Goal: Find specific page/section: Find specific page/section

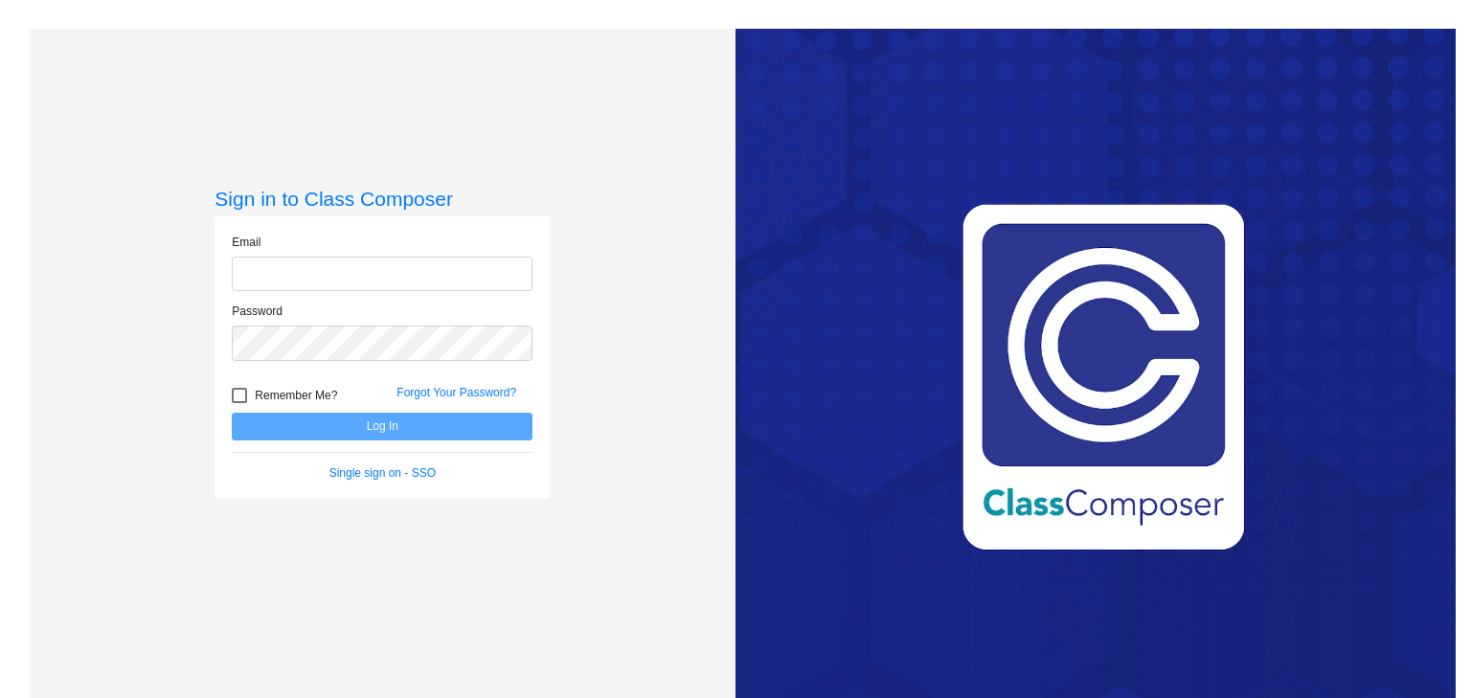
type input "[PERSON_NAME][EMAIL_ADDRESS][DOMAIN_NAME]"
click at [283, 420] on button "Log In" at bounding box center [382, 427] width 301 height 28
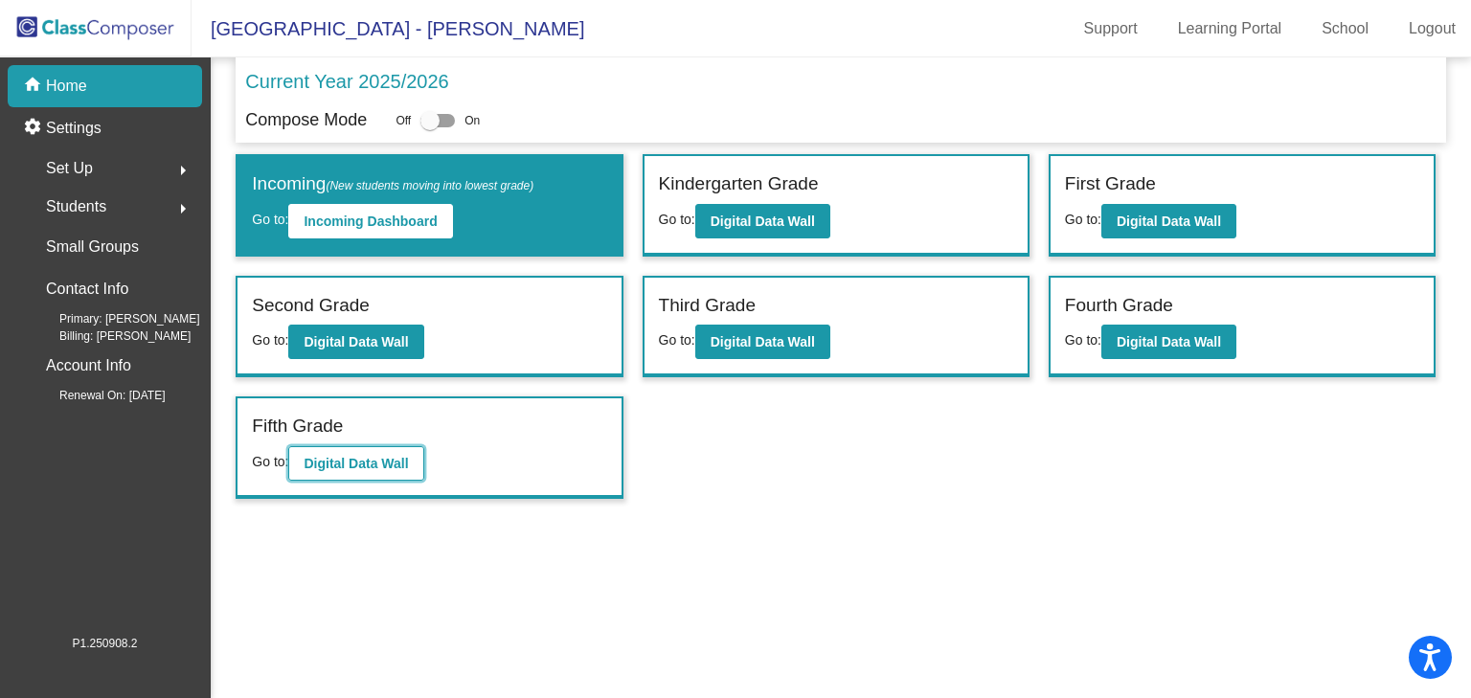
click at [342, 456] on b "Digital Data Wall" at bounding box center [356, 463] width 104 height 15
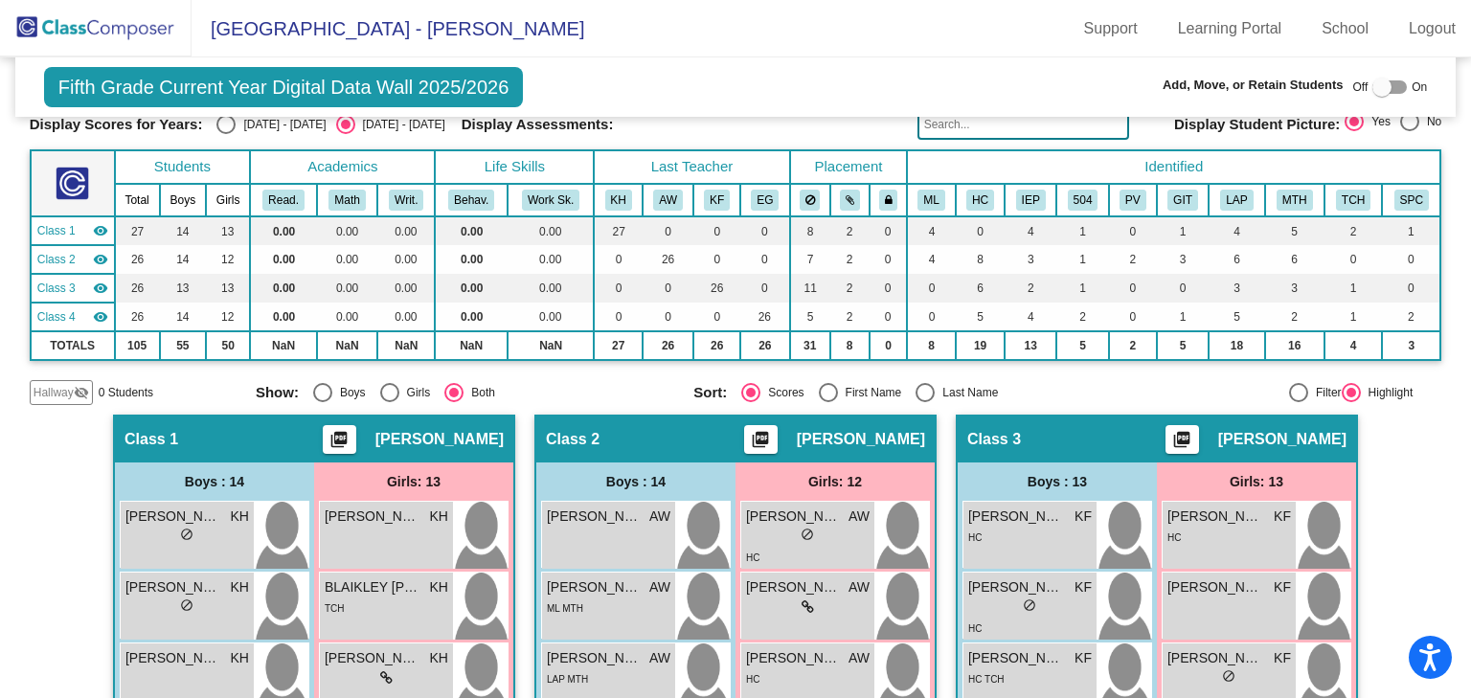
scroll to position [77, 0]
click at [226, 123] on div "Select an option" at bounding box center [225, 124] width 19 height 19
click at [226, 134] on input "[DATE] - [DATE]" at bounding box center [225, 134] width 1 height 1
radio input "true"
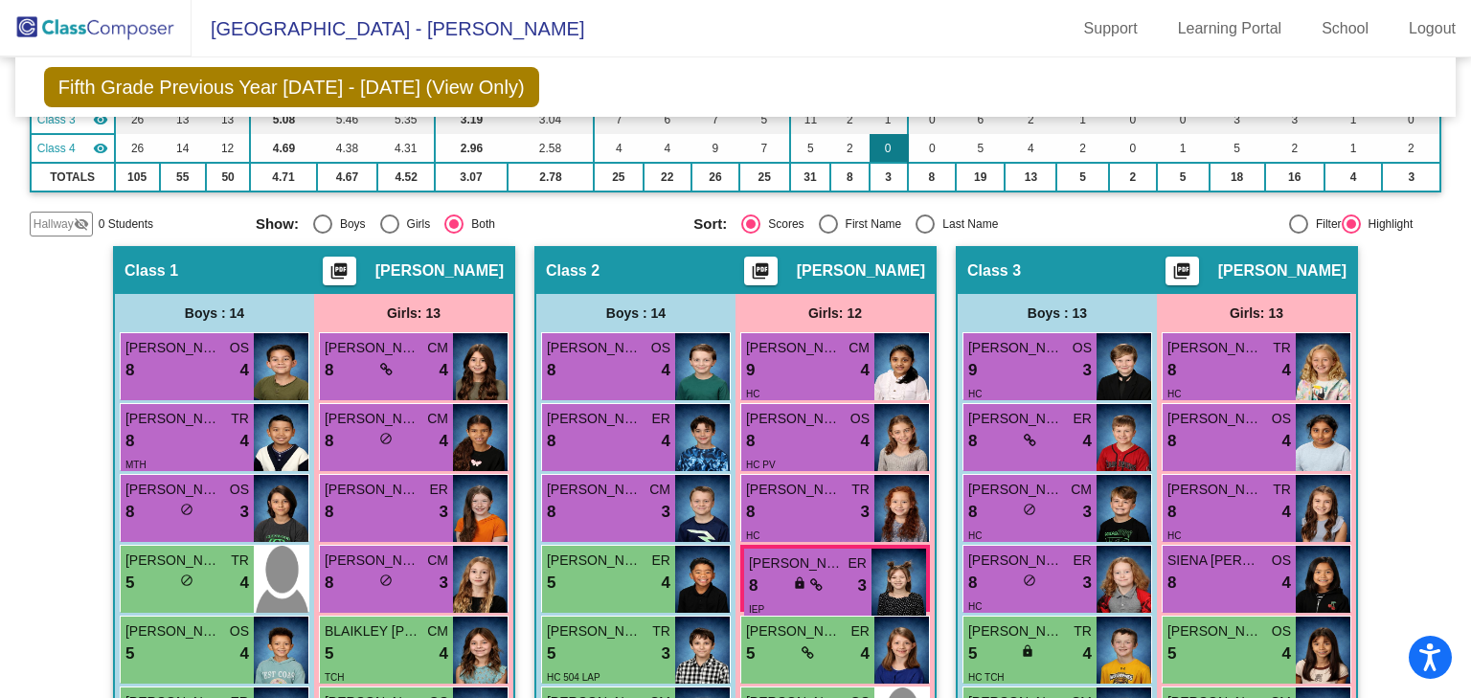
scroll to position [75, 0]
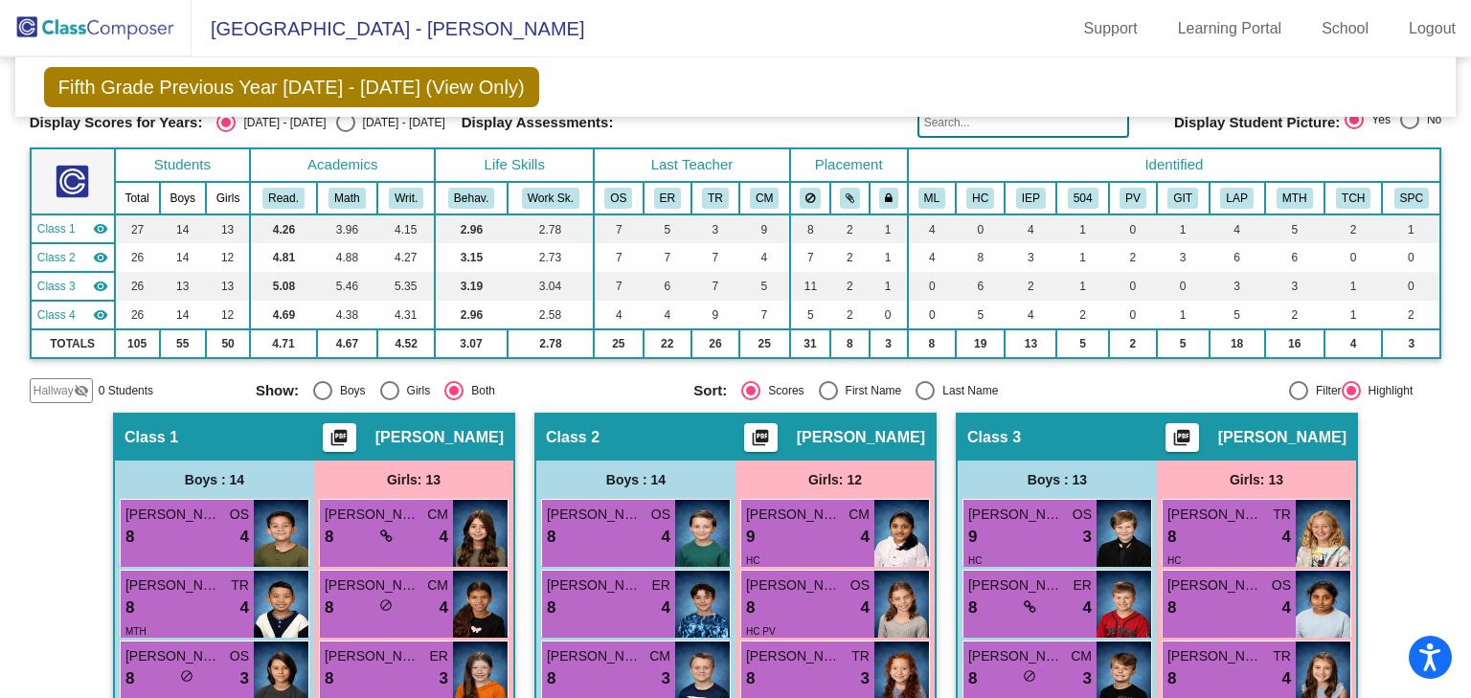
click at [955, 121] on input "text" at bounding box center [1023, 122] width 212 height 31
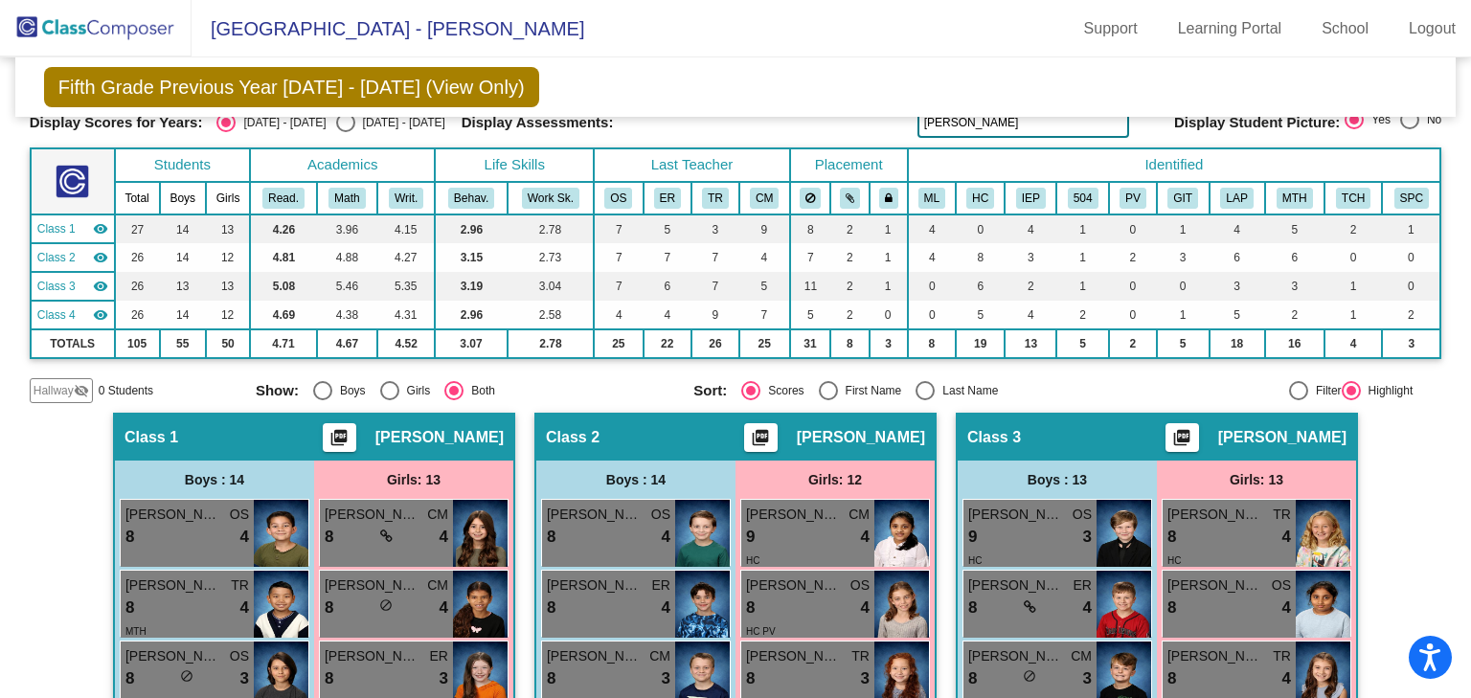
type input "[PERSON_NAME]"
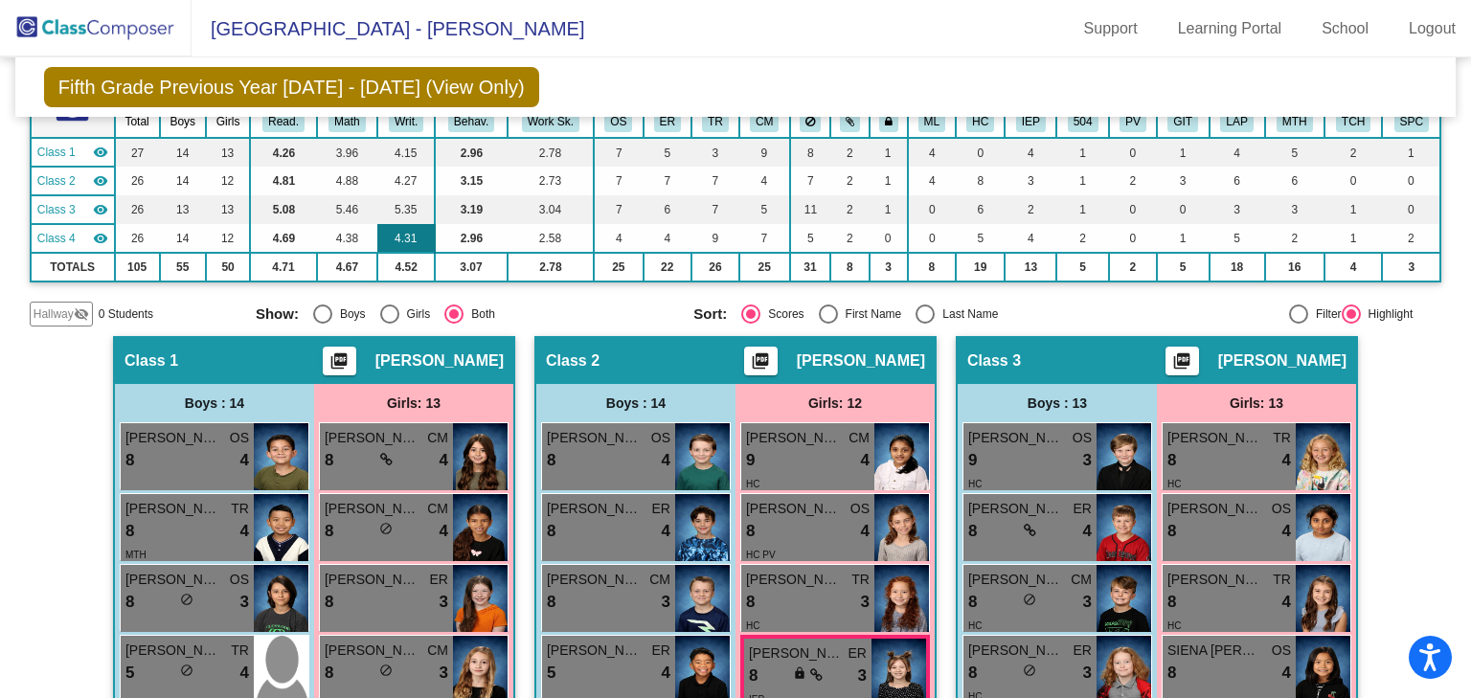
scroll to position [0, 0]
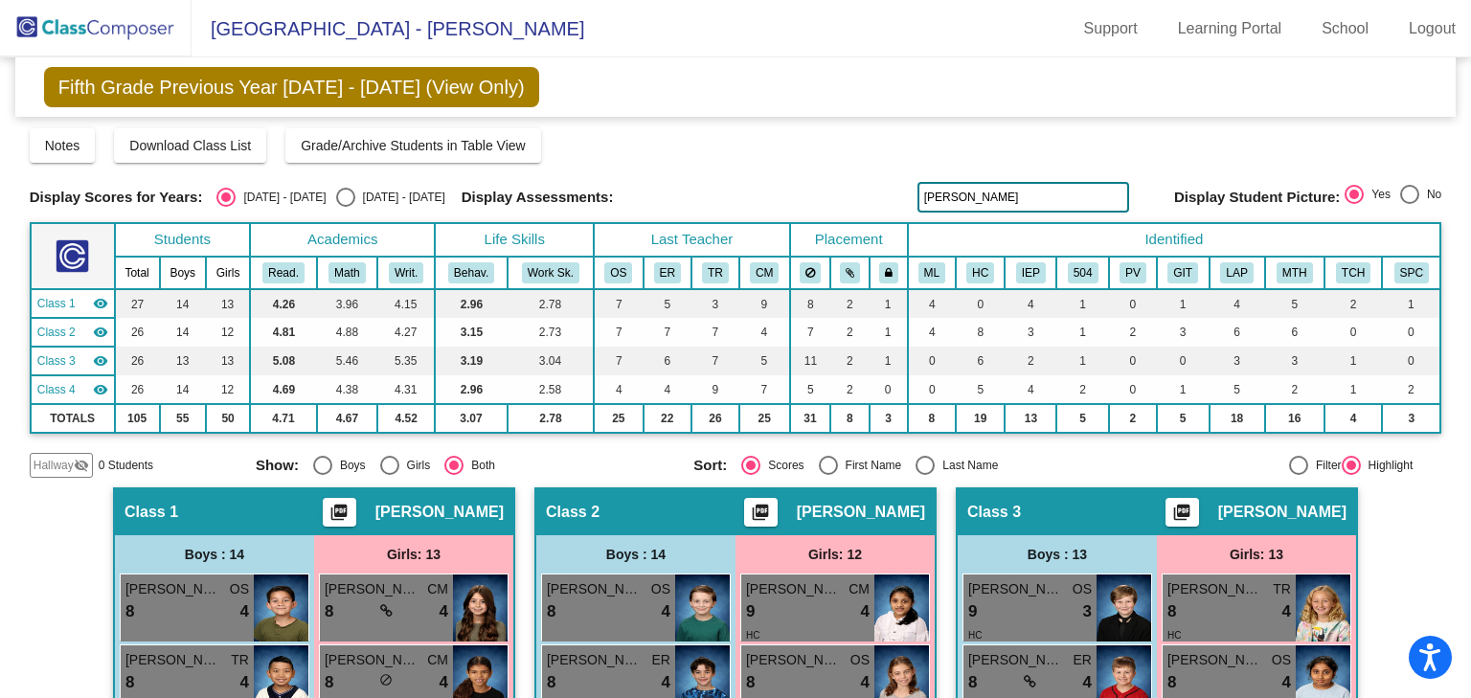
click at [42, 32] on img at bounding box center [96, 28] width 192 height 57
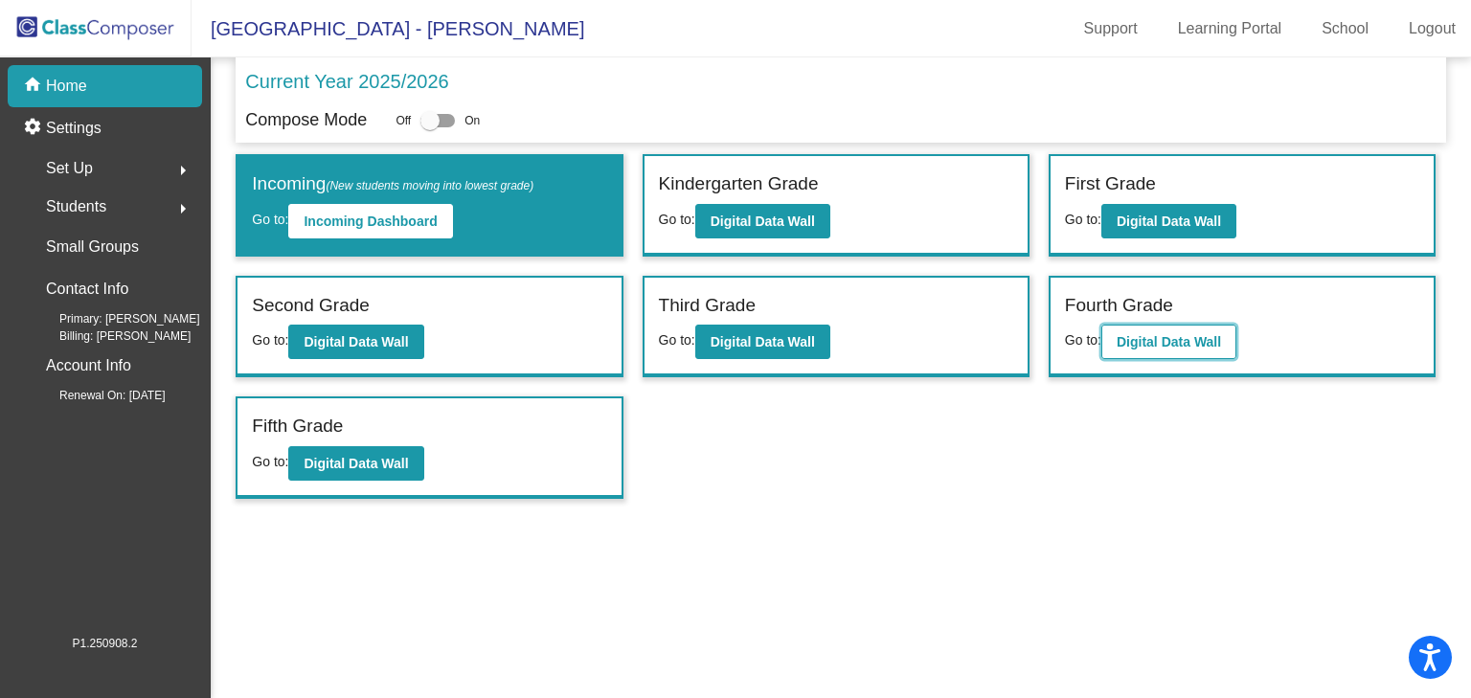
click at [1166, 341] on b "Digital Data Wall" at bounding box center [1169, 341] width 104 height 15
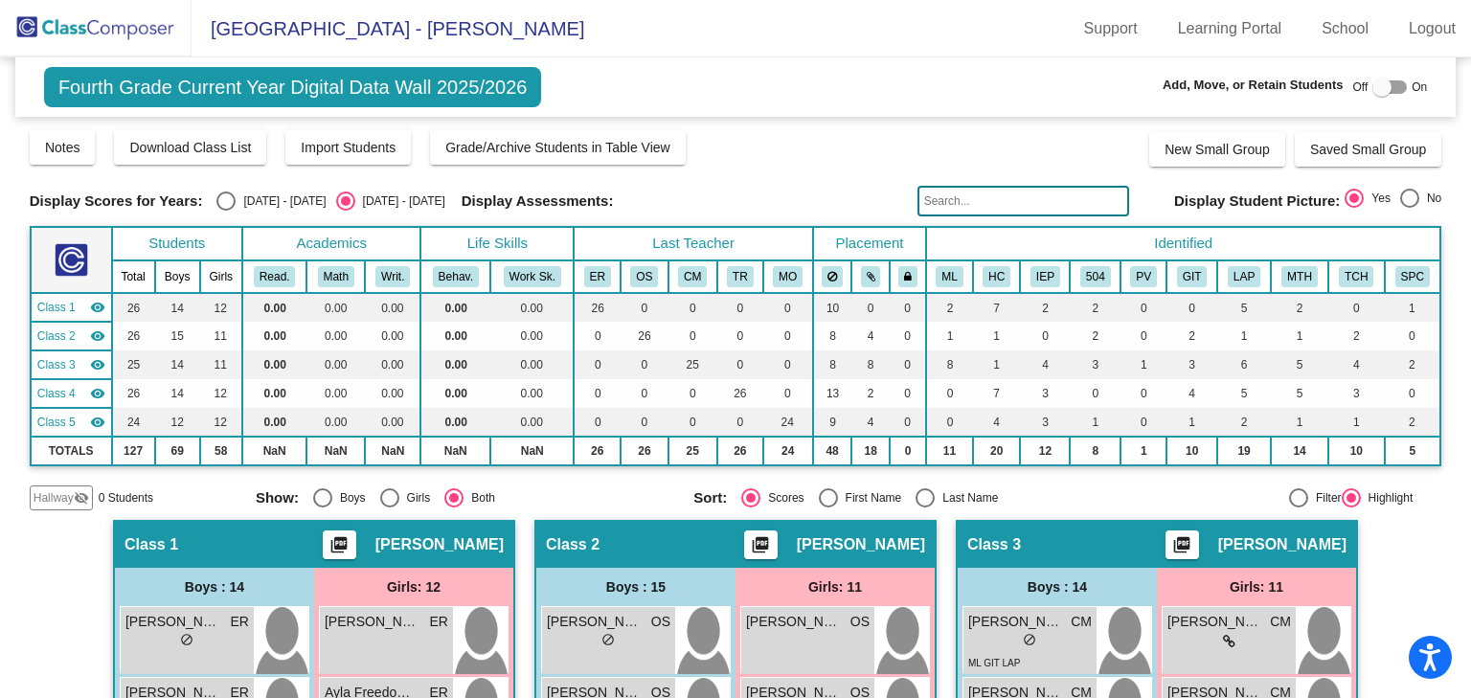
click at [230, 207] on div "Select an option" at bounding box center [225, 201] width 19 height 19
click at [226, 211] on input "[DATE] - [DATE]" at bounding box center [225, 211] width 1 height 1
radio input "true"
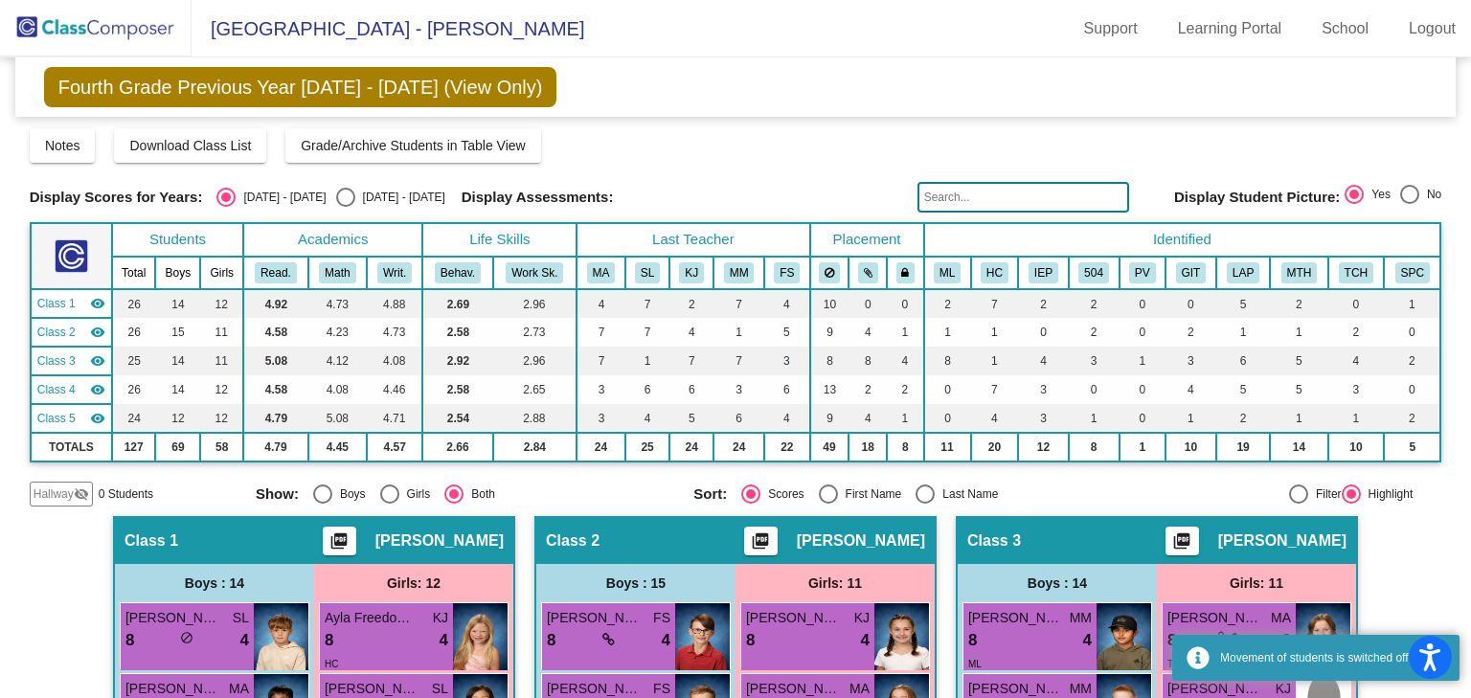
click at [946, 198] on input "text" at bounding box center [1023, 197] width 212 height 31
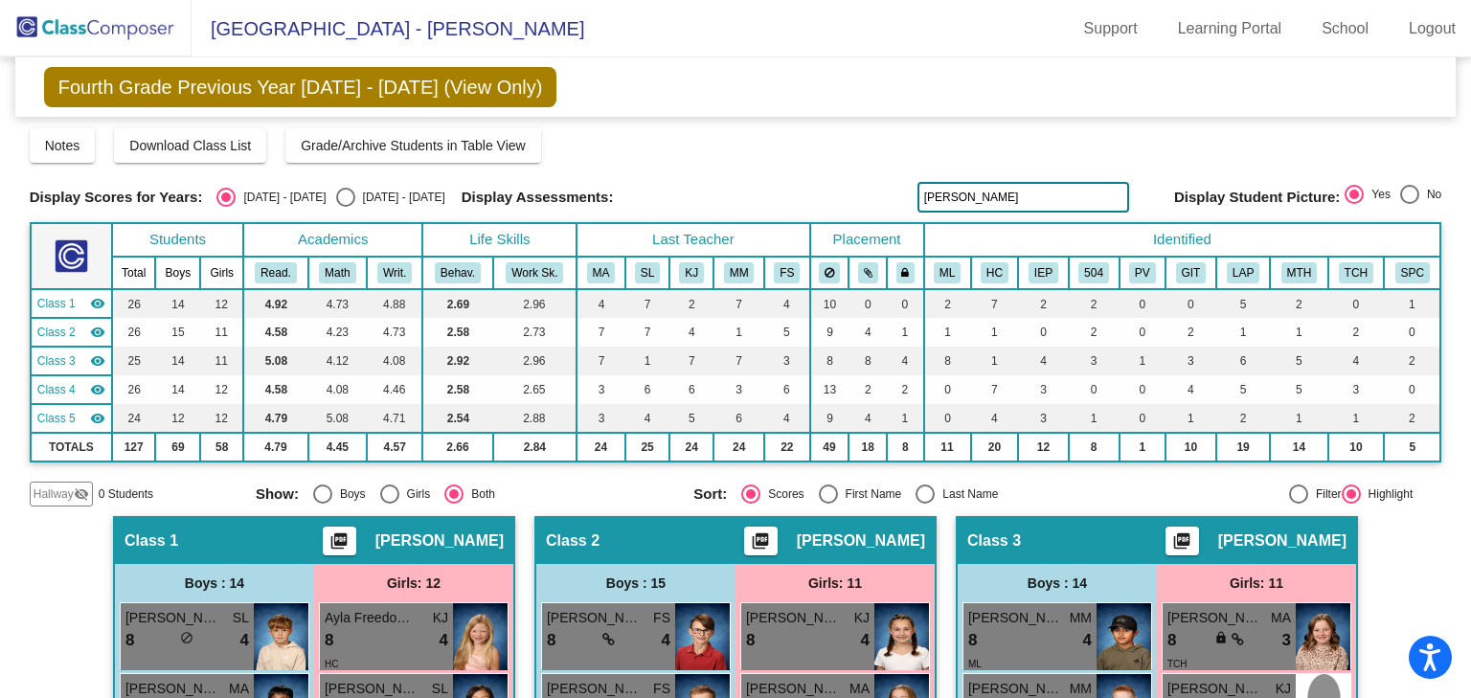
type input "[PERSON_NAME]"
click at [54, 26] on img at bounding box center [96, 28] width 192 height 57
